Goal: Task Accomplishment & Management: Use online tool/utility

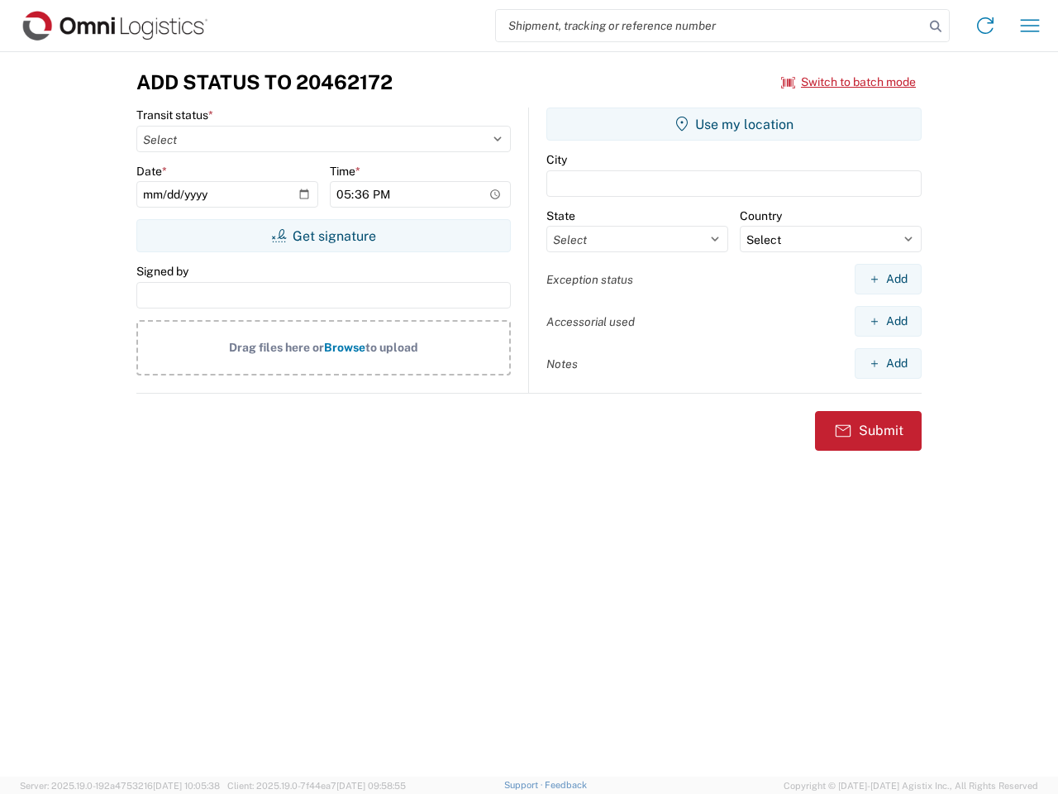
click at [710, 26] on input "search" at bounding box center [710, 25] width 428 height 31
click at [936, 26] on icon at bounding box center [935, 26] width 23 height 23
click at [985, 26] on icon at bounding box center [985, 25] width 26 height 26
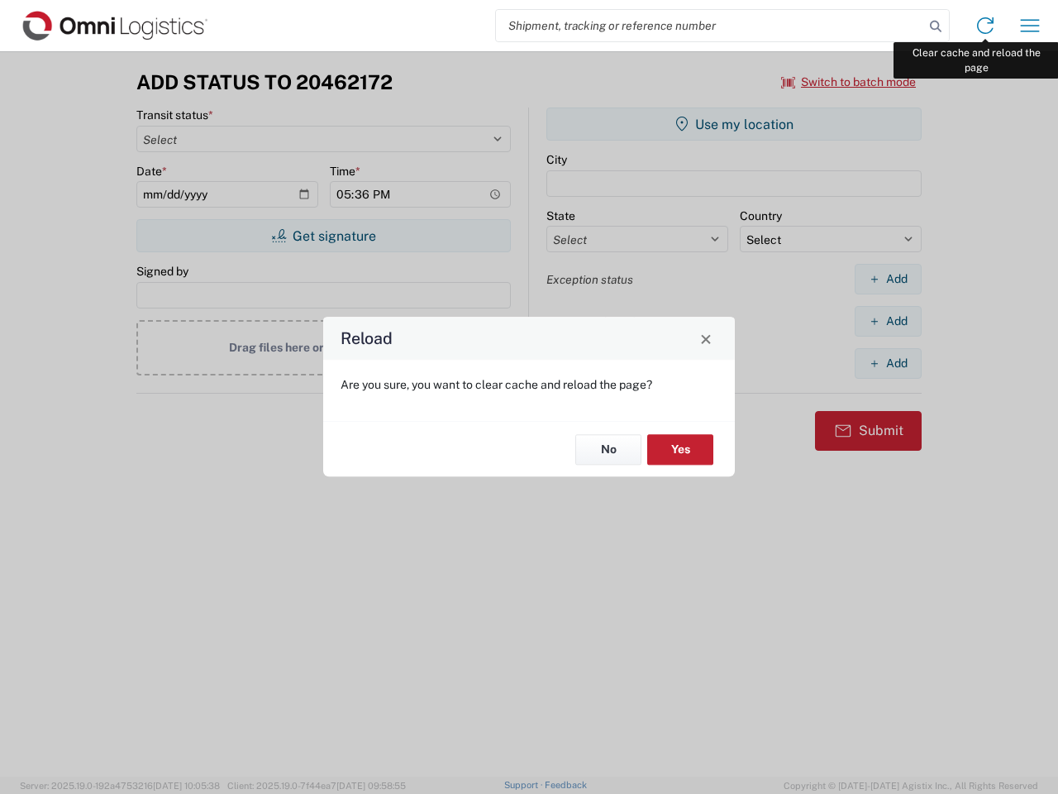
click at [1030, 26] on div "Reload Are you sure, you want to clear cache and reload the page? No Yes" at bounding box center [529, 397] width 1058 height 794
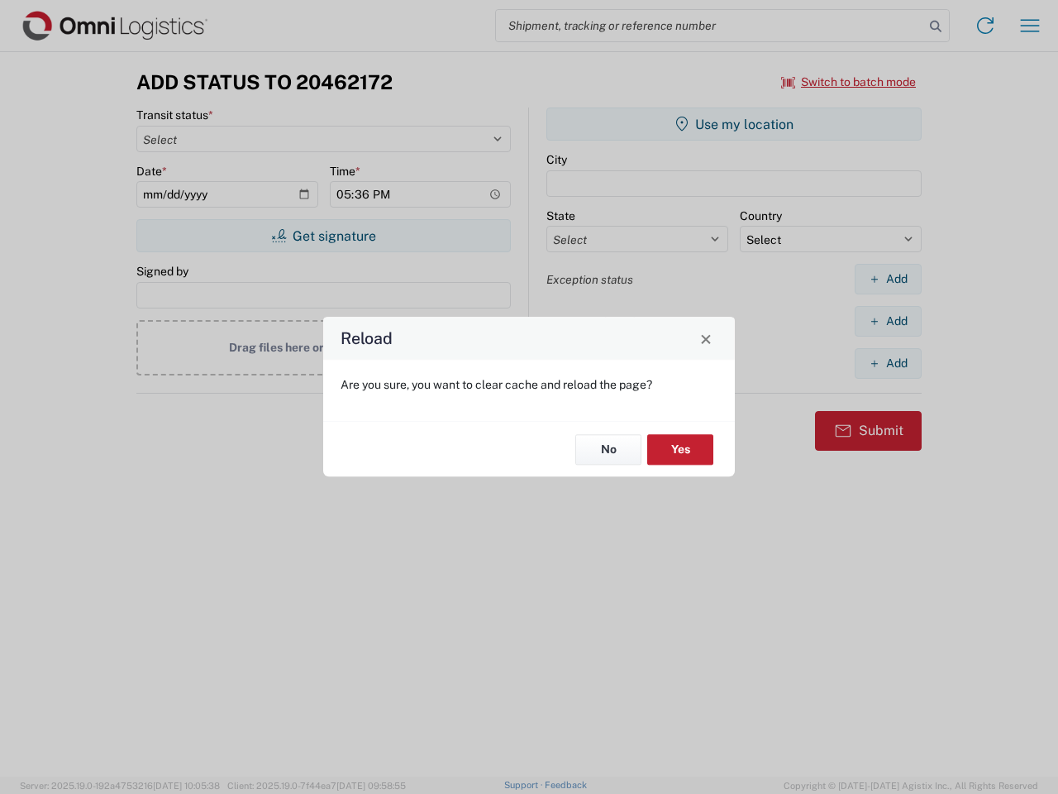
click at [849, 82] on div "Reload Are you sure, you want to clear cache and reload the page? No Yes" at bounding box center [529, 397] width 1058 height 794
click at [323, 236] on div "Reload Are you sure, you want to clear cache and reload the page? No Yes" at bounding box center [529, 397] width 1058 height 794
click at [734, 124] on div "Reload Are you sure, you want to clear cache and reload the page? No Yes" at bounding box center [529, 397] width 1058 height 794
click at [888, 279] on div "Reload Are you sure, you want to clear cache and reload the page? No Yes" at bounding box center [529, 397] width 1058 height 794
click at [888, 321] on div "Reload Are you sure, you want to clear cache and reload the page? No Yes" at bounding box center [529, 397] width 1058 height 794
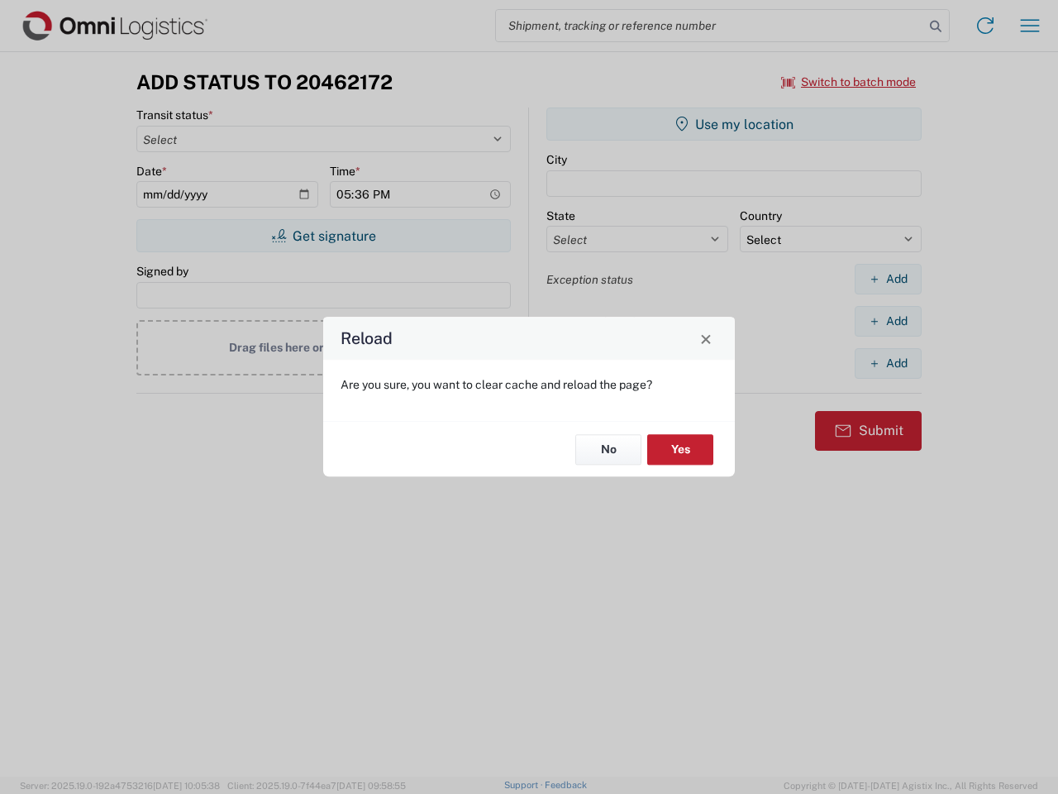
click at [888, 363] on div "Reload Are you sure, you want to clear cache and reload the page? No Yes" at bounding box center [529, 397] width 1058 height 794
